Goal: Register for event/course

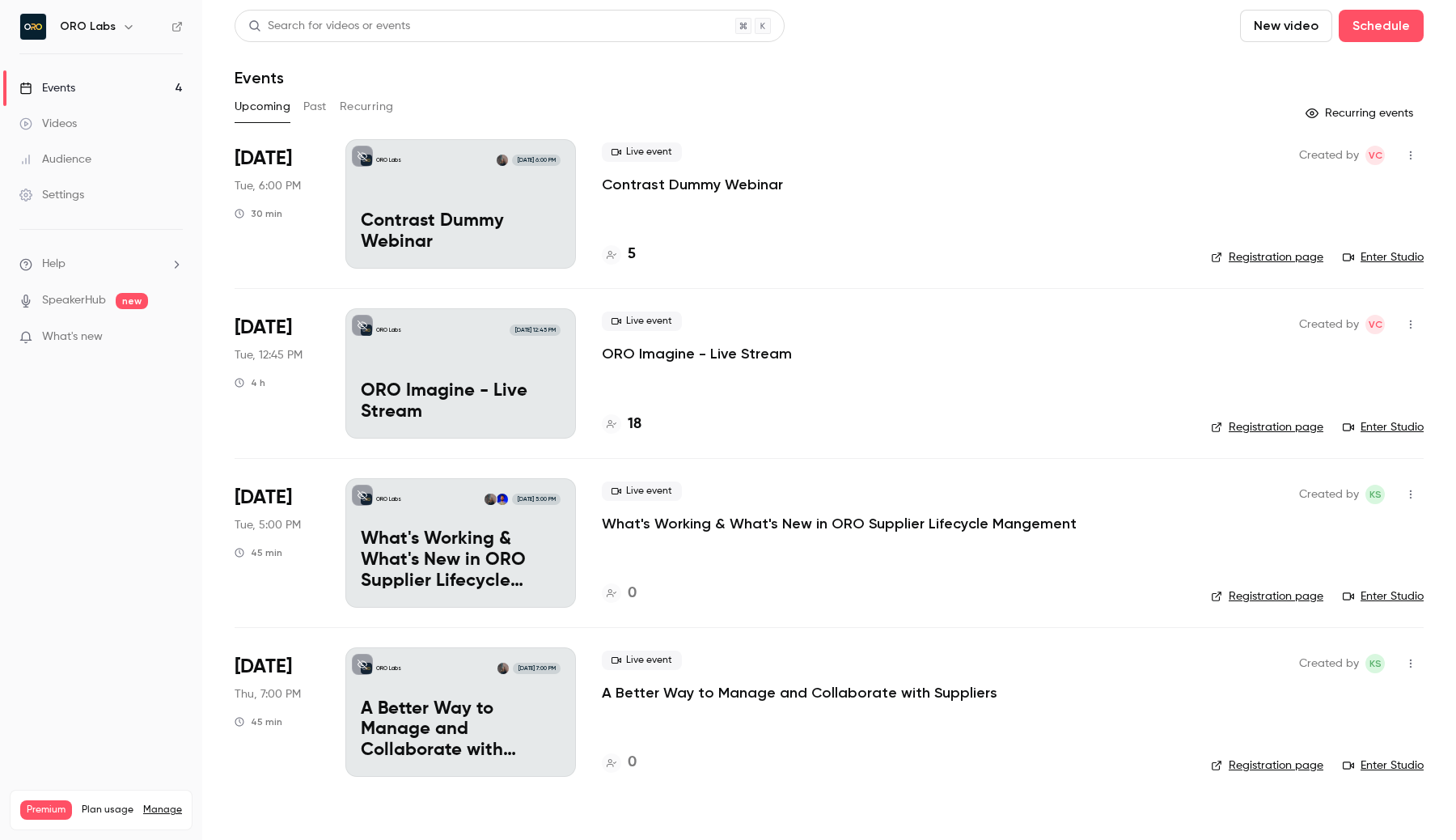
click at [358, 367] on div "ORO Labs Oct 7, 12:45 PM ORO Imagine - Live Stream" at bounding box center [460, 373] width 230 height 129
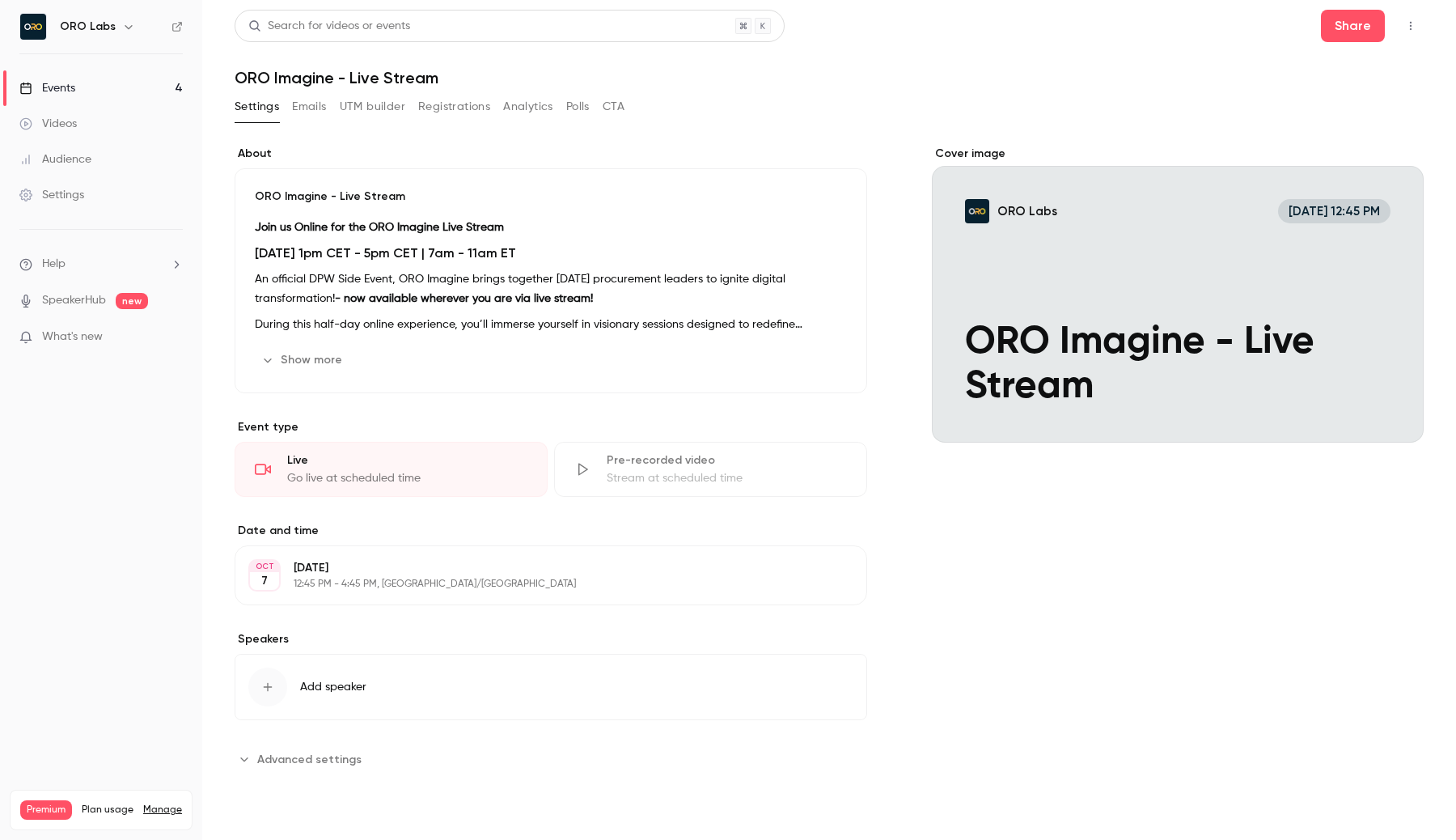
click at [299, 368] on button "Show more" at bounding box center [304, 359] width 97 height 26
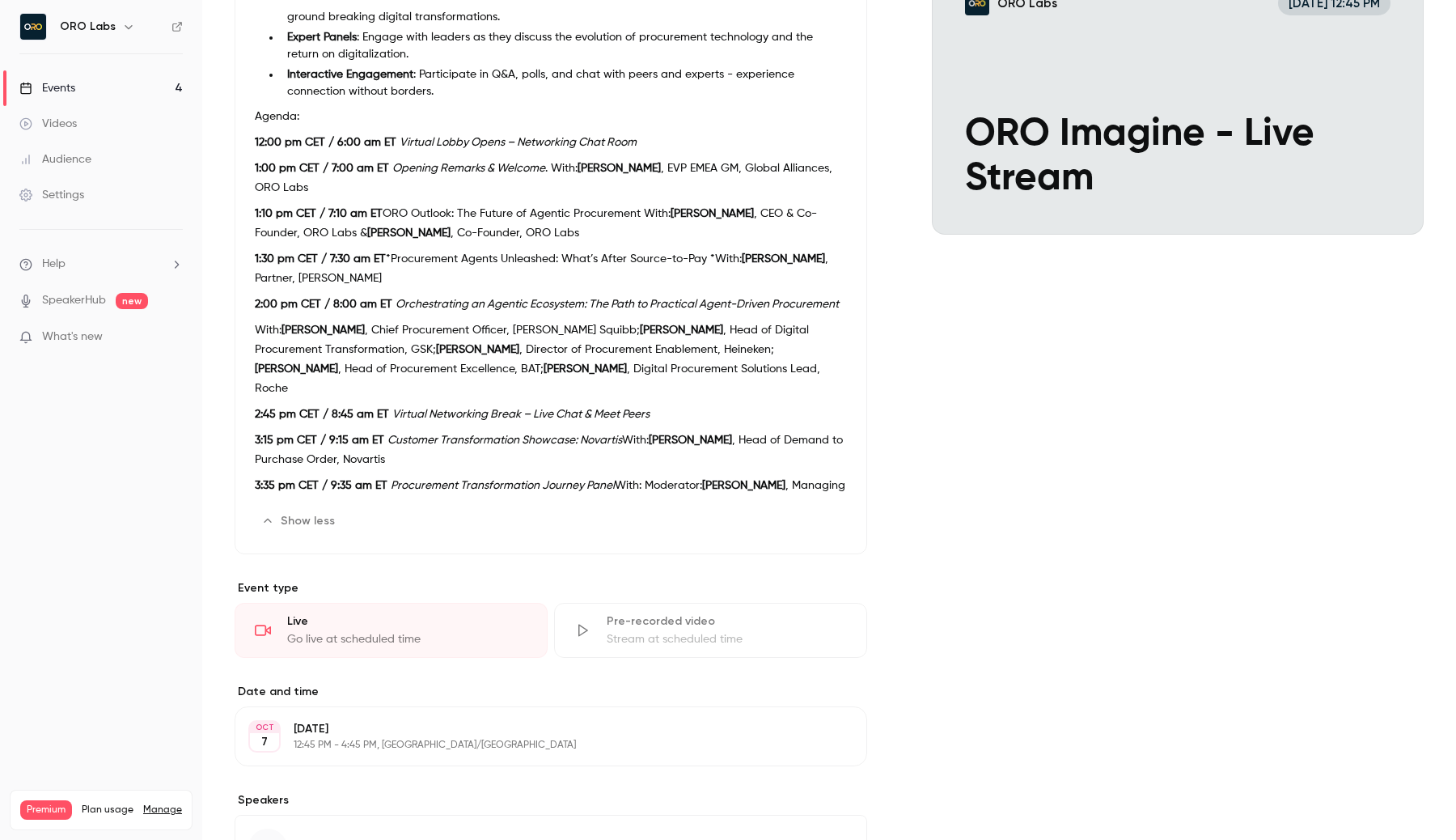
scroll to position [350, 0]
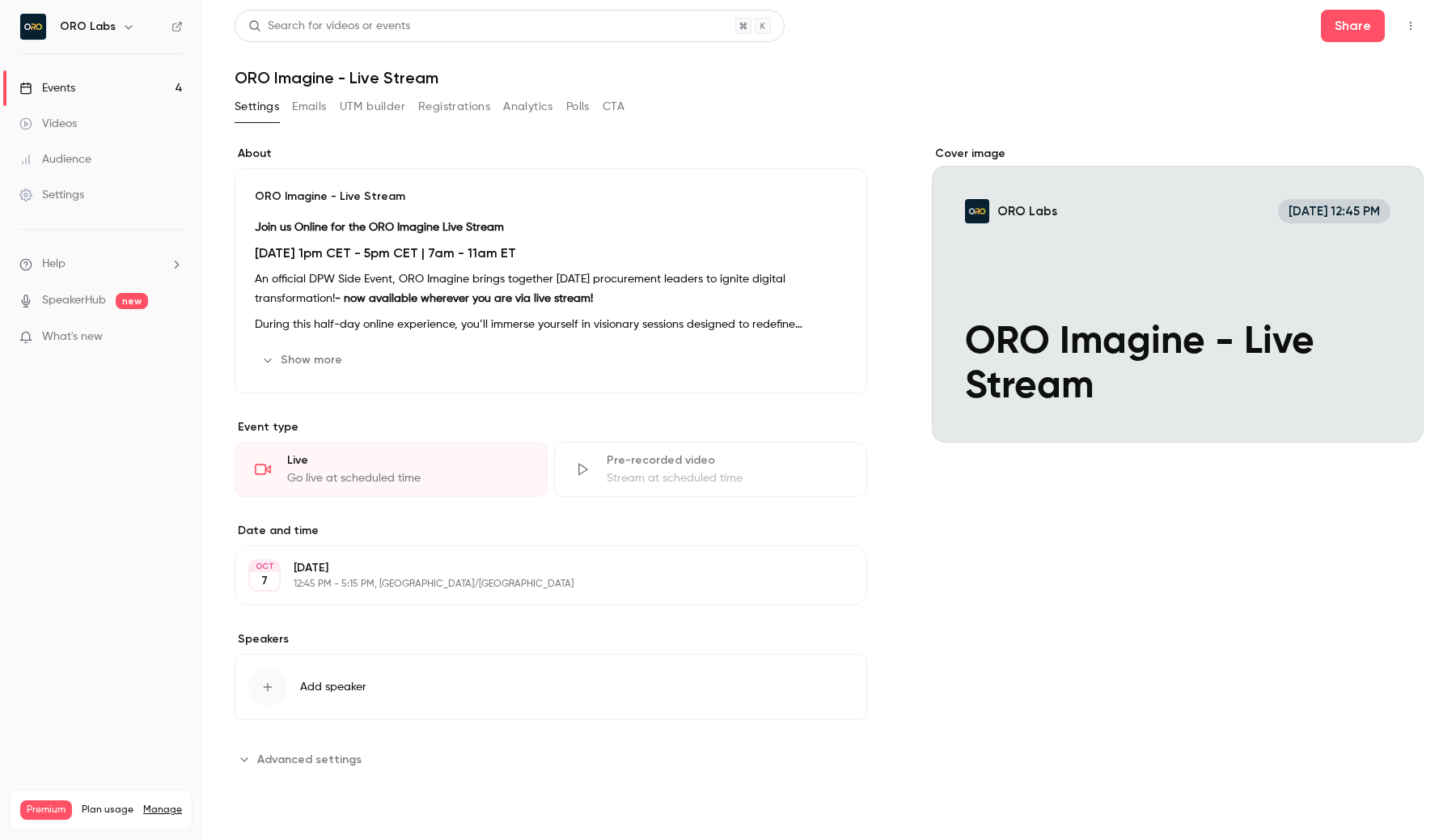
click at [85, 92] on link "Events 4" at bounding box center [101, 89] width 202 height 35
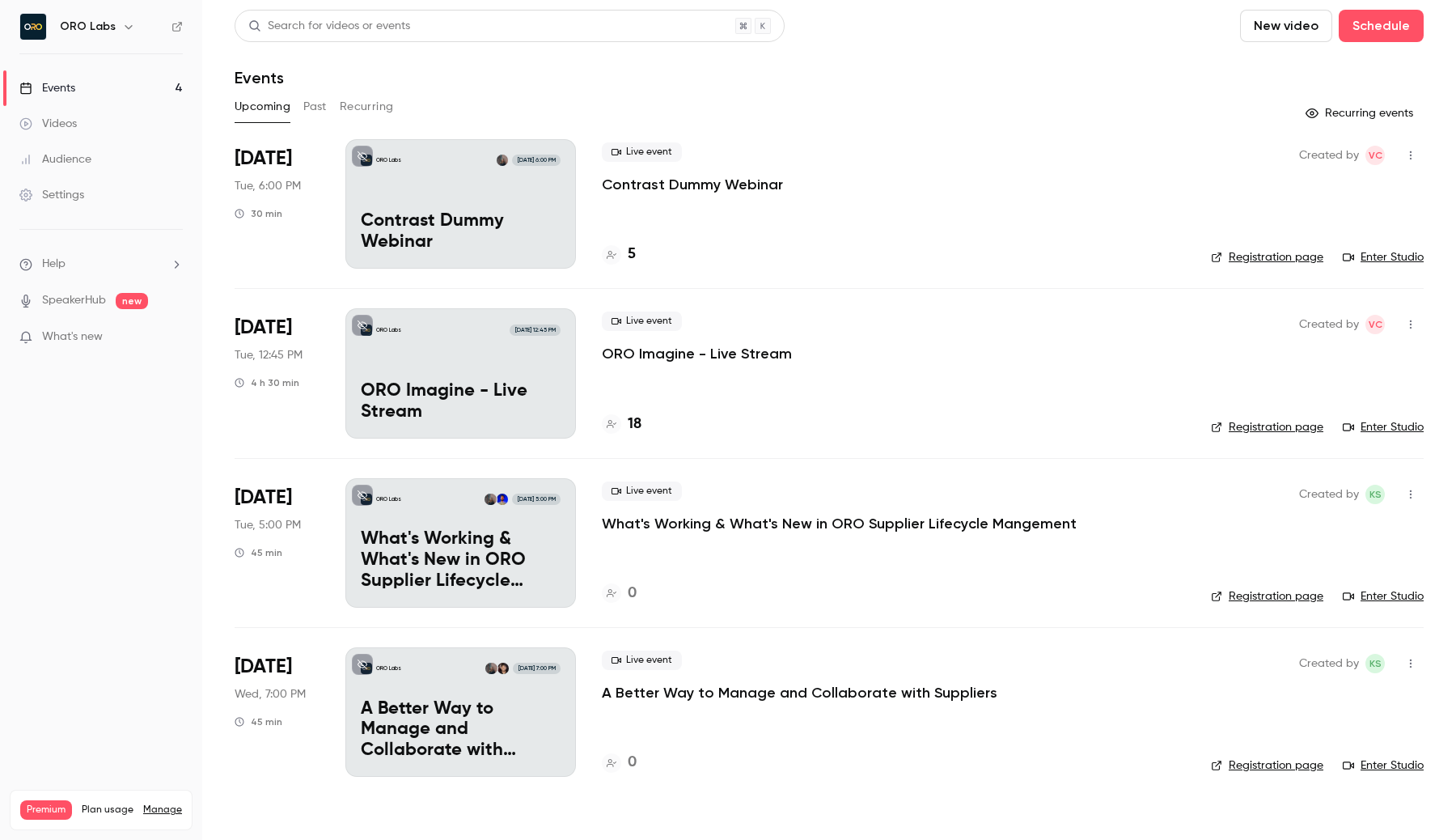
click at [1289, 420] on link "Registration page" at bounding box center [1267, 427] width 112 height 16
click at [982, 172] on div "Live event Contrast Dummy Webinar" at bounding box center [893, 168] width 583 height 51
